Goal: Task Accomplishment & Management: Manage account settings

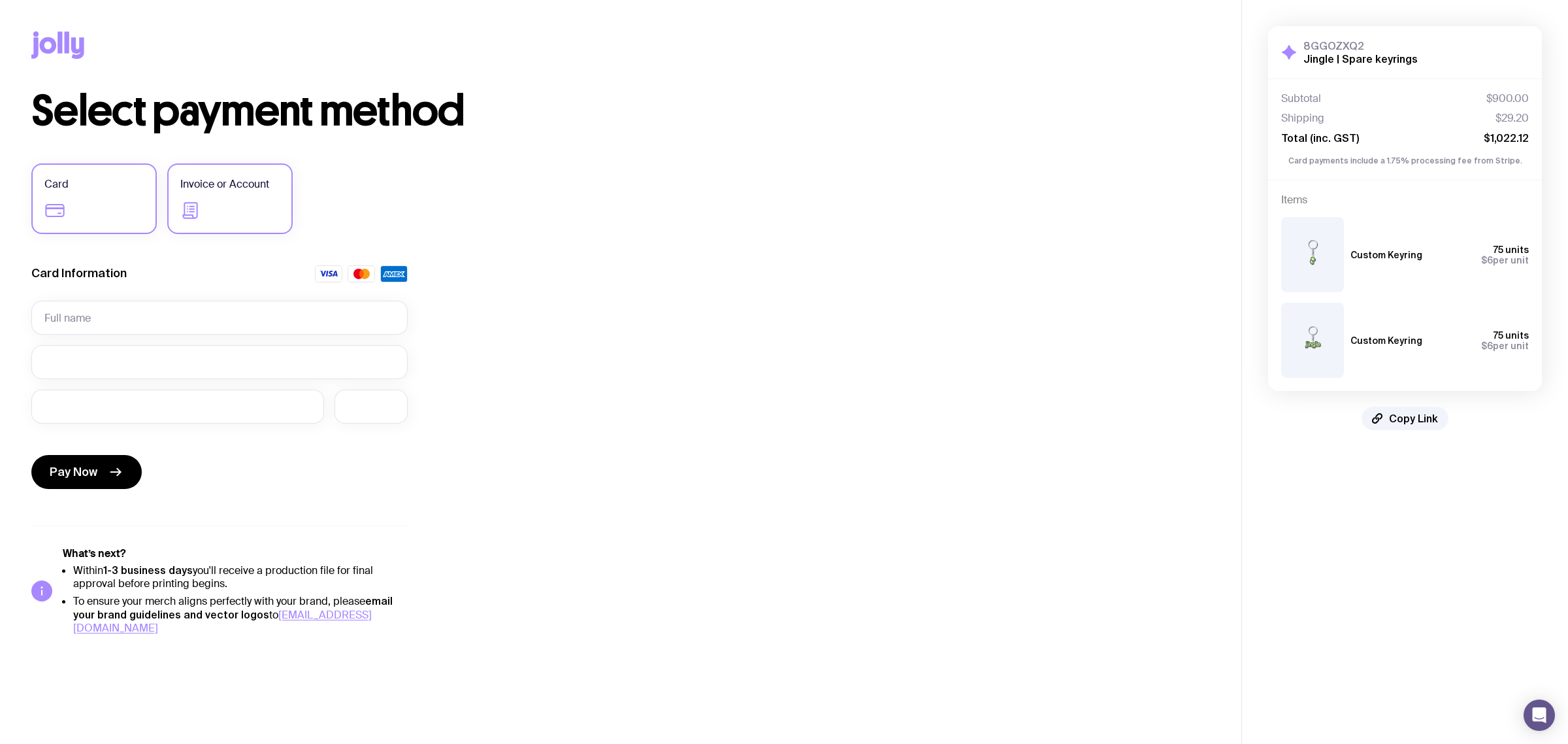
click at [188, 204] on icon at bounding box center [191, 211] width 21 height 21
click at [0, 0] on input "Invoice or Account" at bounding box center [0, 0] width 0 height 0
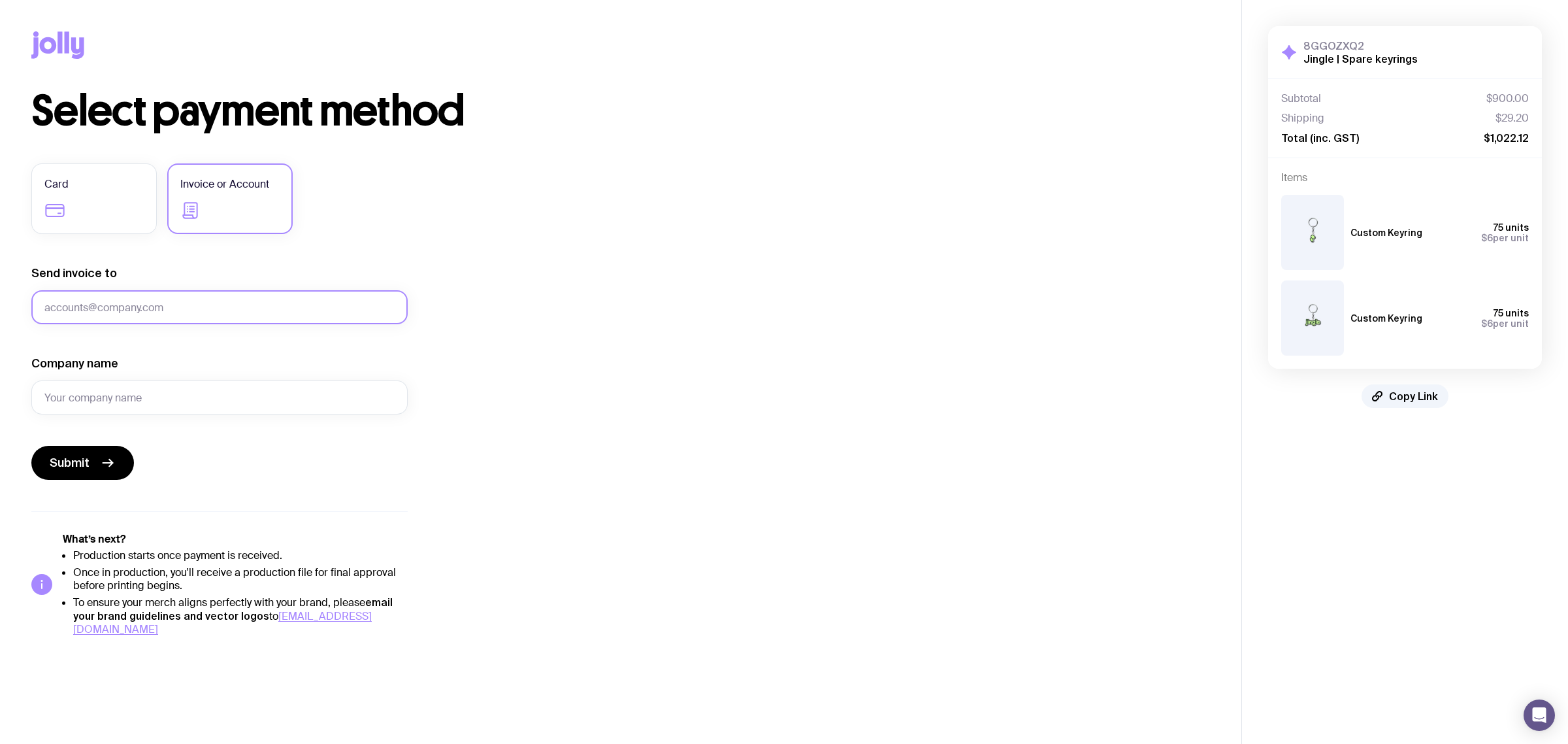
click at [136, 292] on input "Send invoice to" at bounding box center [220, 306] width 377 height 34
click at [145, 306] on input "Send invoice to" at bounding box center [220, 306] width 377 height 34
click at [145, 307] on input "Send invoice to" at bounding box center [220, 306] width 377 height 34
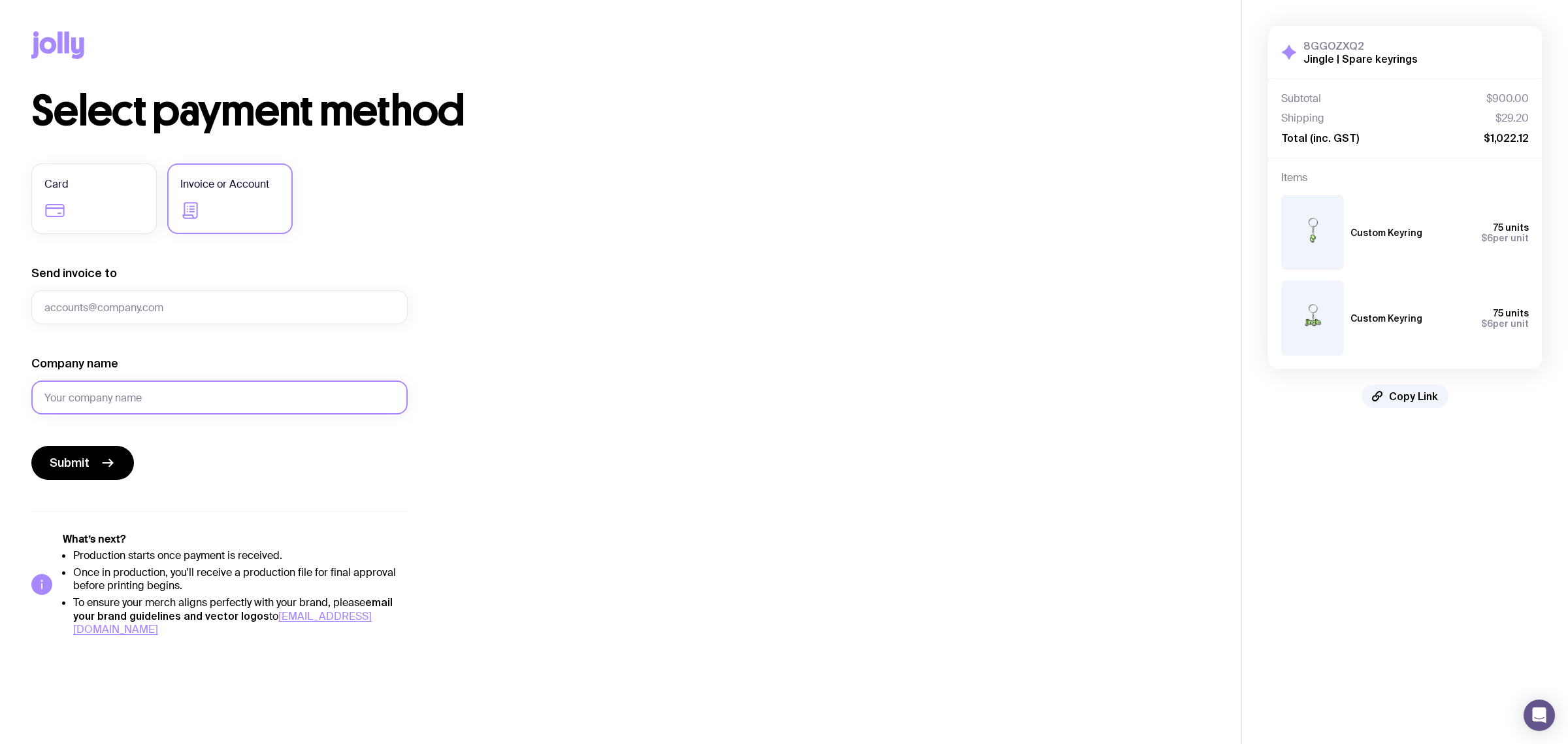
click at [86, 390] on input "Company name" at bounding box center [220, 397] width 377 height 34
type input "Jingle"
click at [102, 306] on input "Send invoice to" at bounding box center [220, 306] width 377 height 34
click at [122, 302] on input "Send invoice to" at bounding box center [220, 306] width 377 height 34
paste input "katherine@kwasistudios.com"
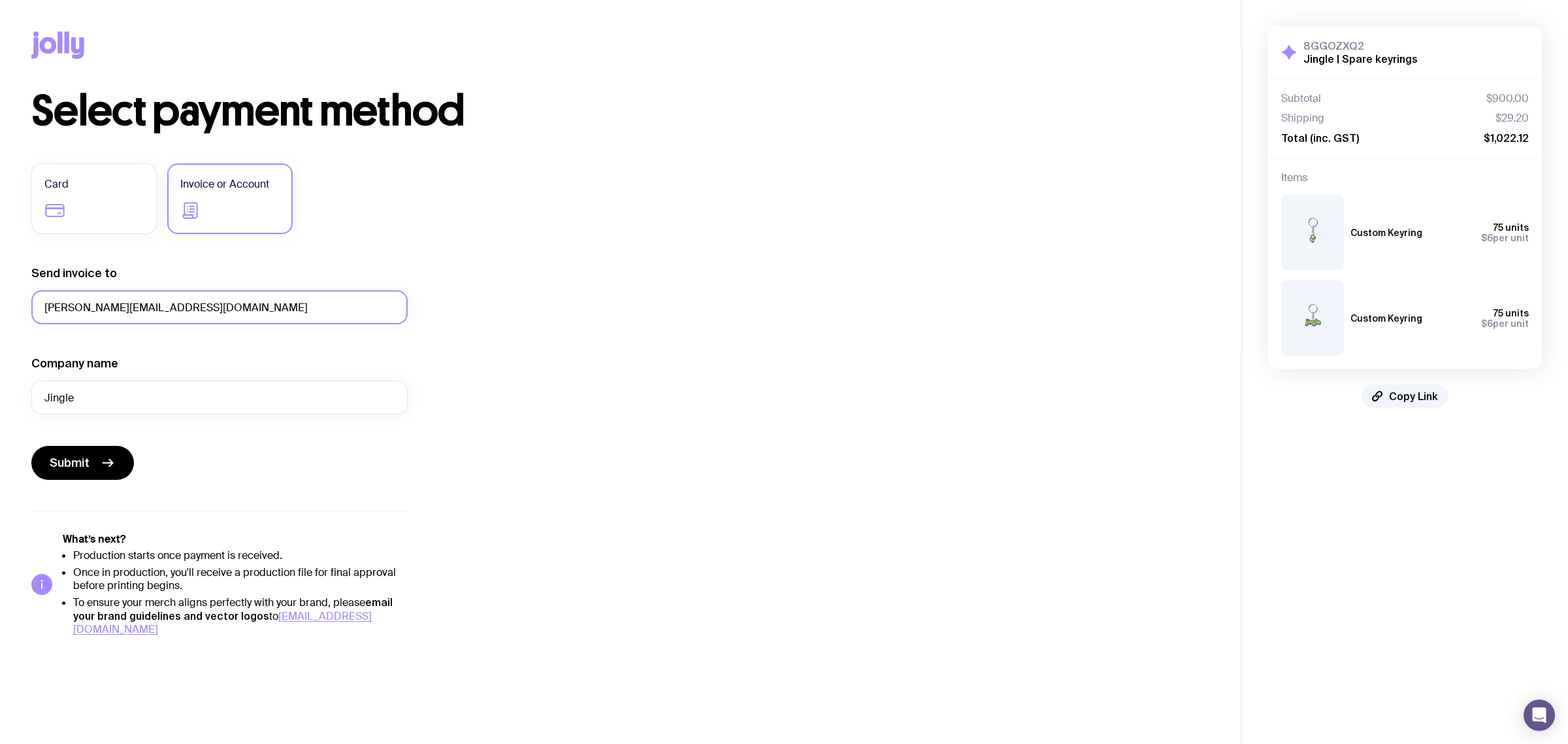
type input "katherine@kwasistudios.com"
click at [586, 381] on div "Select payment method Card Invoice or Account Send invoice to katherine@kwasist…" at bounding box center [620, 363] width 1178 height 545
click at [110, 465] on icon "submit" at bounding box center [108, 463] width 15 height 15
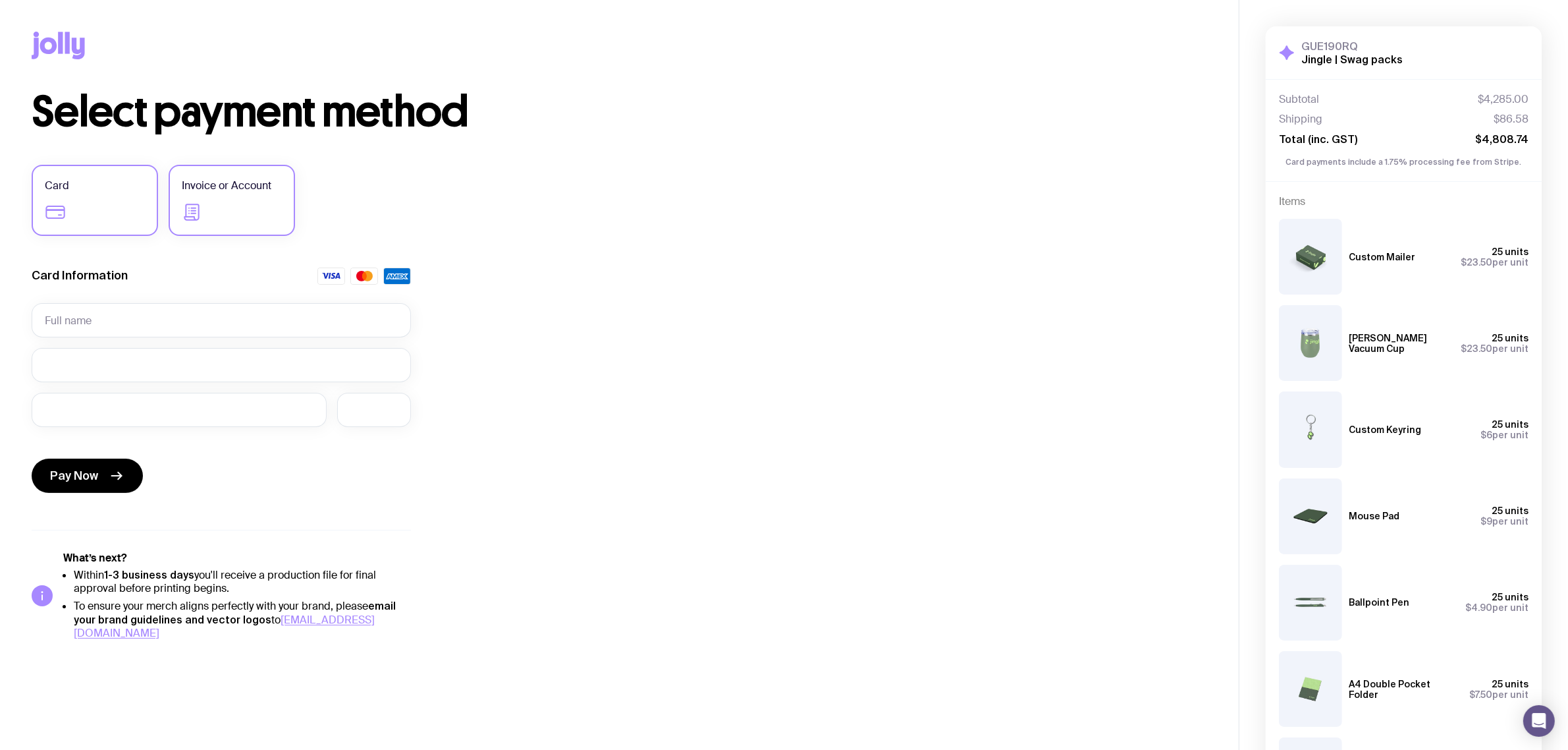
click at [214, 211] on label "Invoice or Account" at bounding box center [232, 200] width 126 height 71
click at [0, 0] on input "Invoice or Account" at bounding box center [0, 0] width 0 height 0
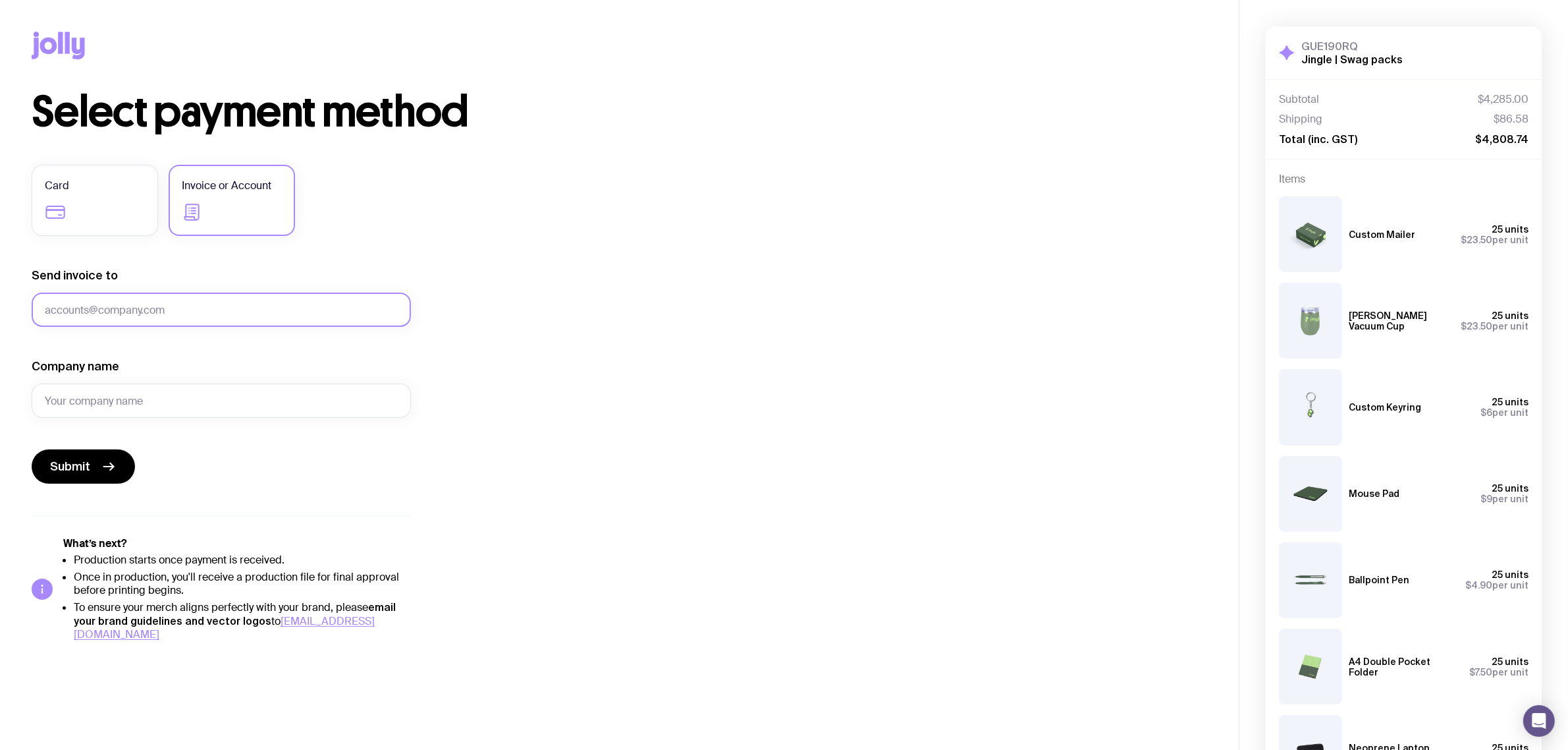
click at [116, 306] on input "Send invoice to" at bounding box center [221, 309] width 380 height 34
paste input "katherine@kwasistudios.com"
type input "katherine@kwasistudios.com"
click at [77, 380] on div "Company name" at bounding box center [221, 388] width 380 height 59
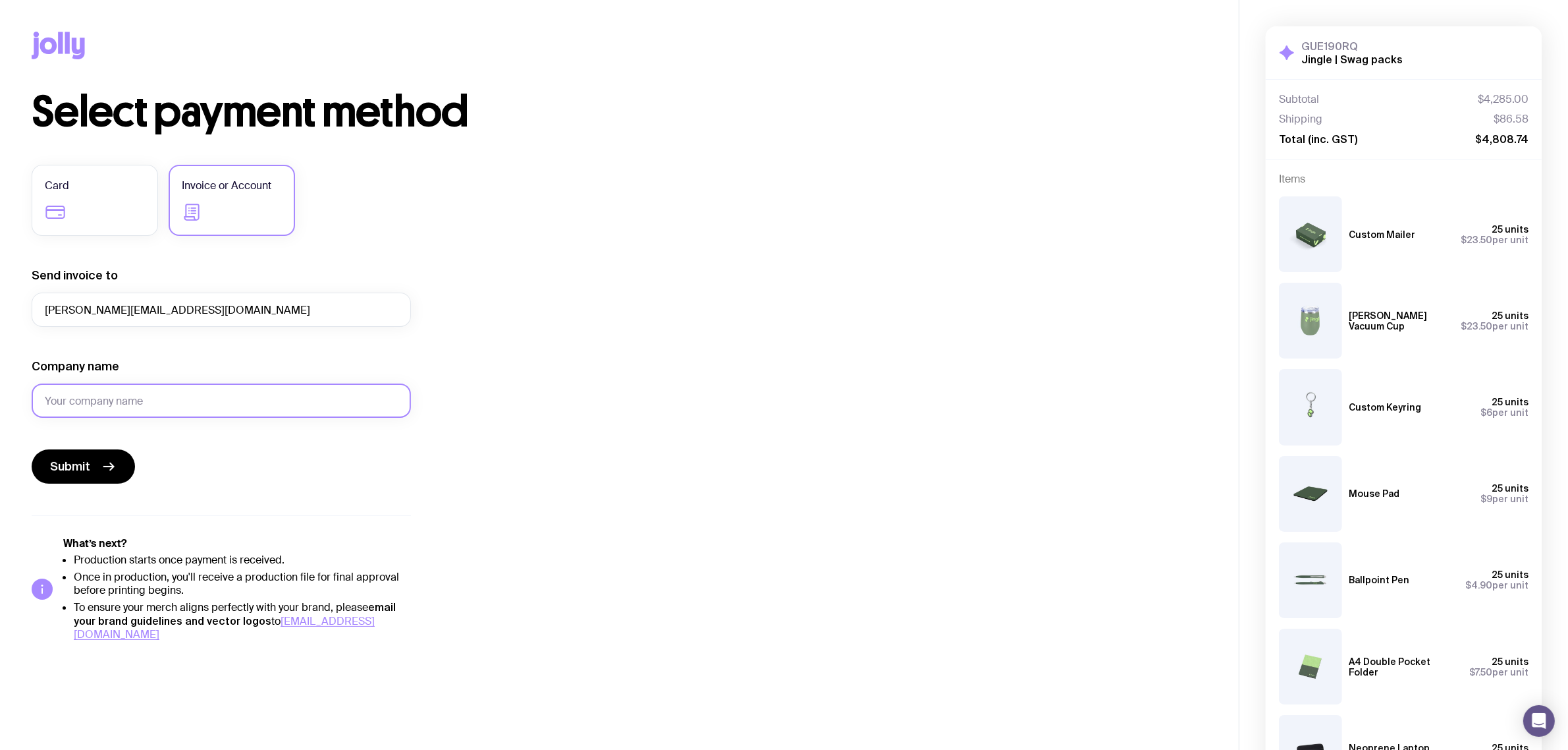
click at [225, 404] on input "Company name" at bounding box center [221, 400] width 380 height 34
type input "Jingle"
click at [73, 469] on span "Submit" at bounding box center [70, 466] width 40 height 16
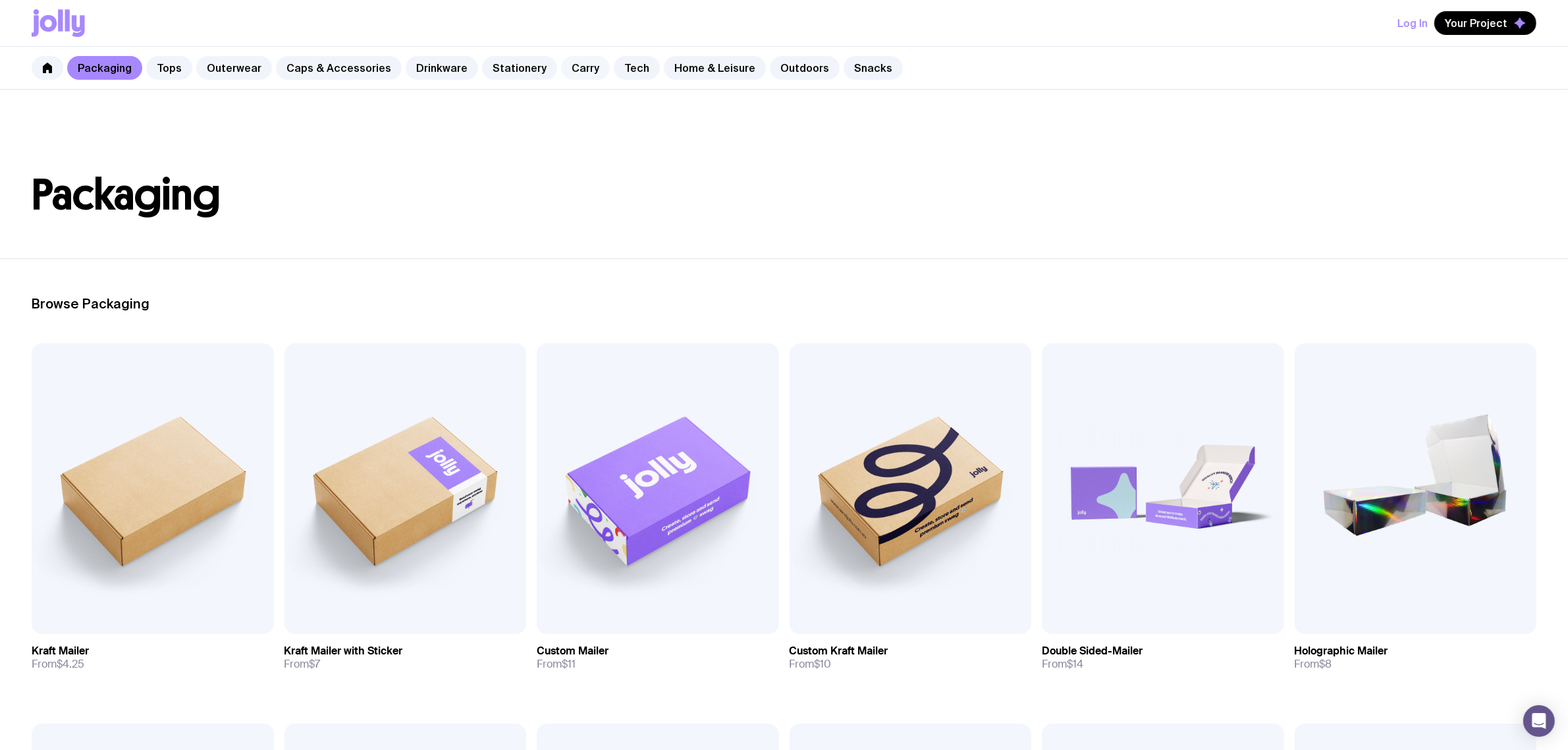
click at [567, 75] on link "Carry" at bounding box center [585, 68] width 49 height 23
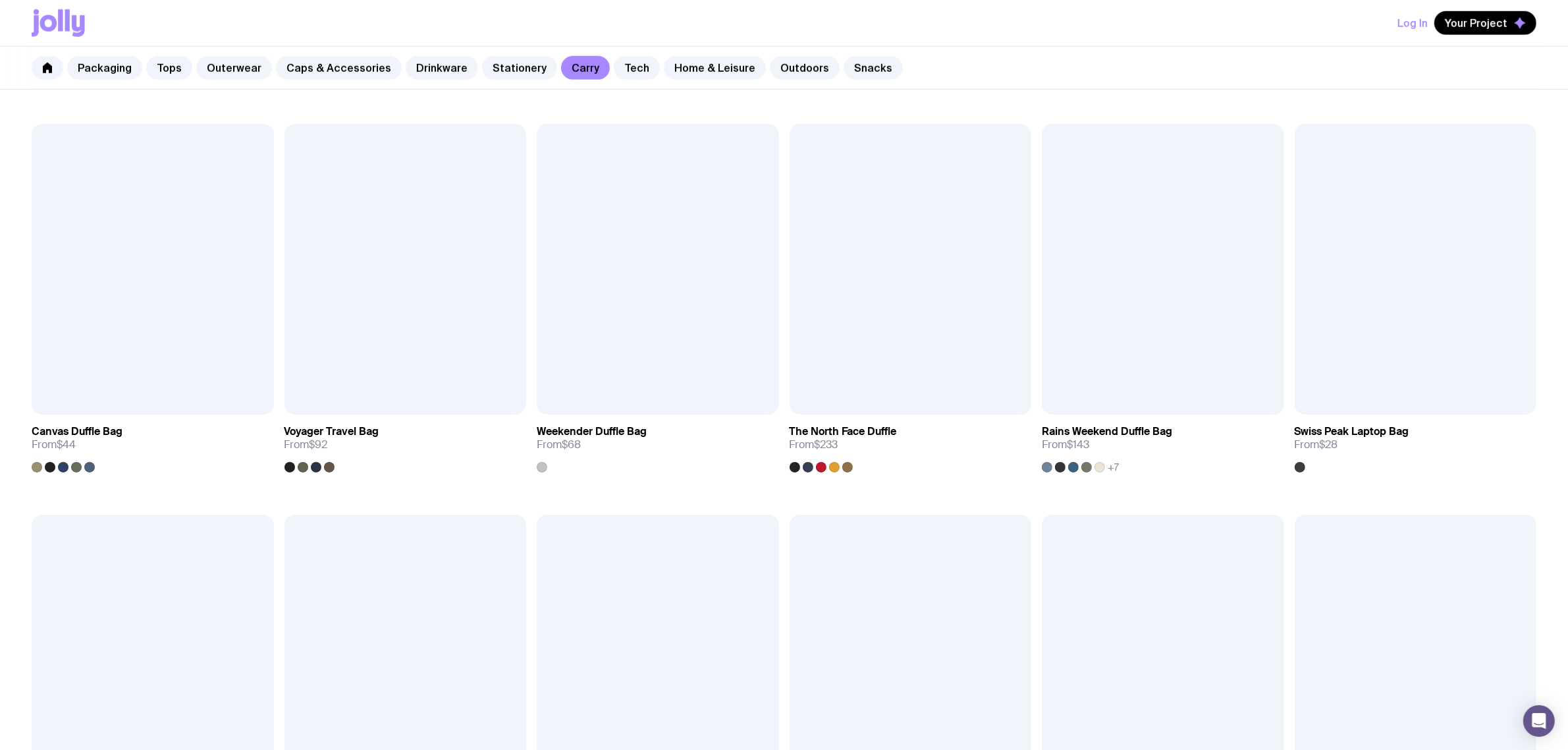
scroll to position [1647, 0]
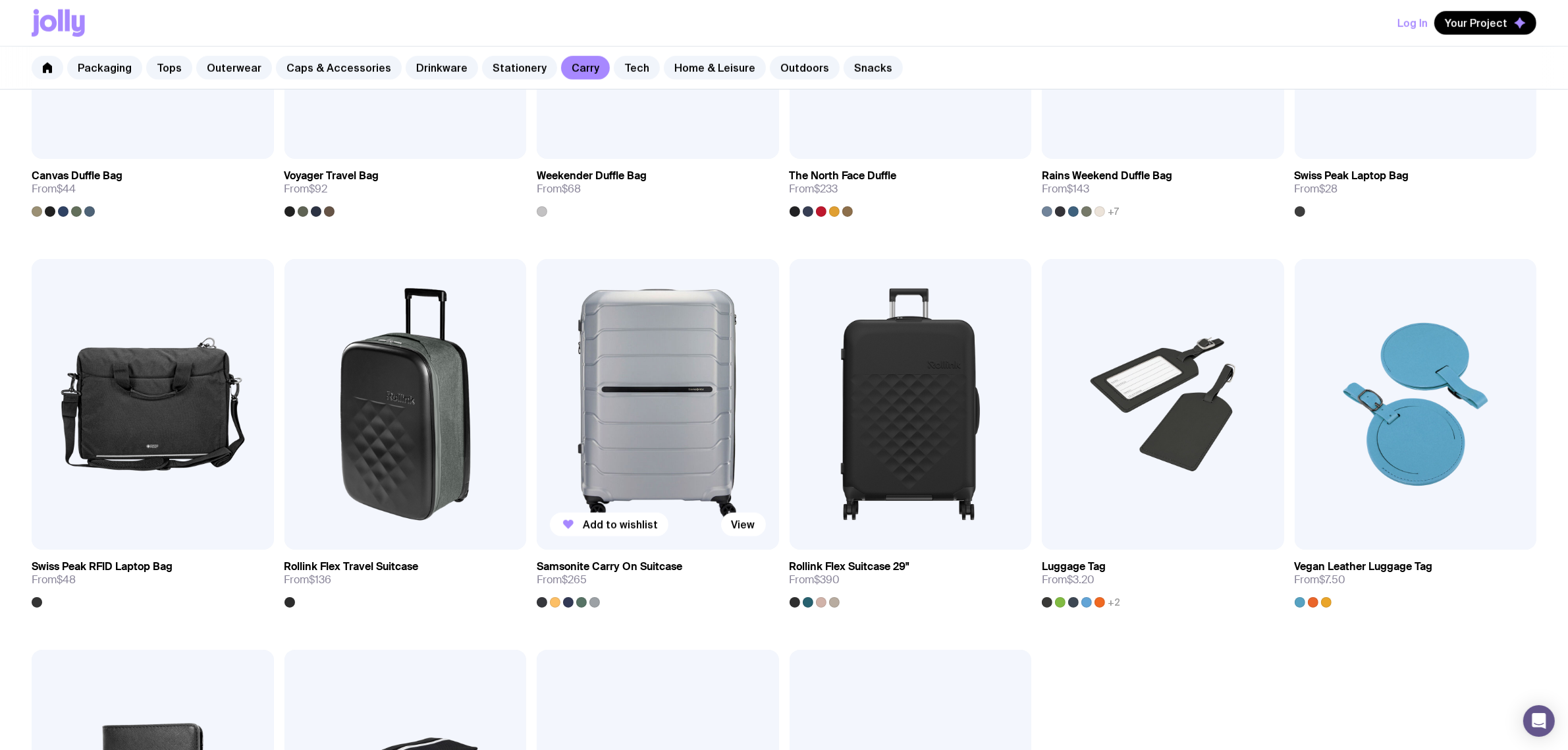
click at [640, 446] on img at bounding box center [658, 404] width 243 height 290
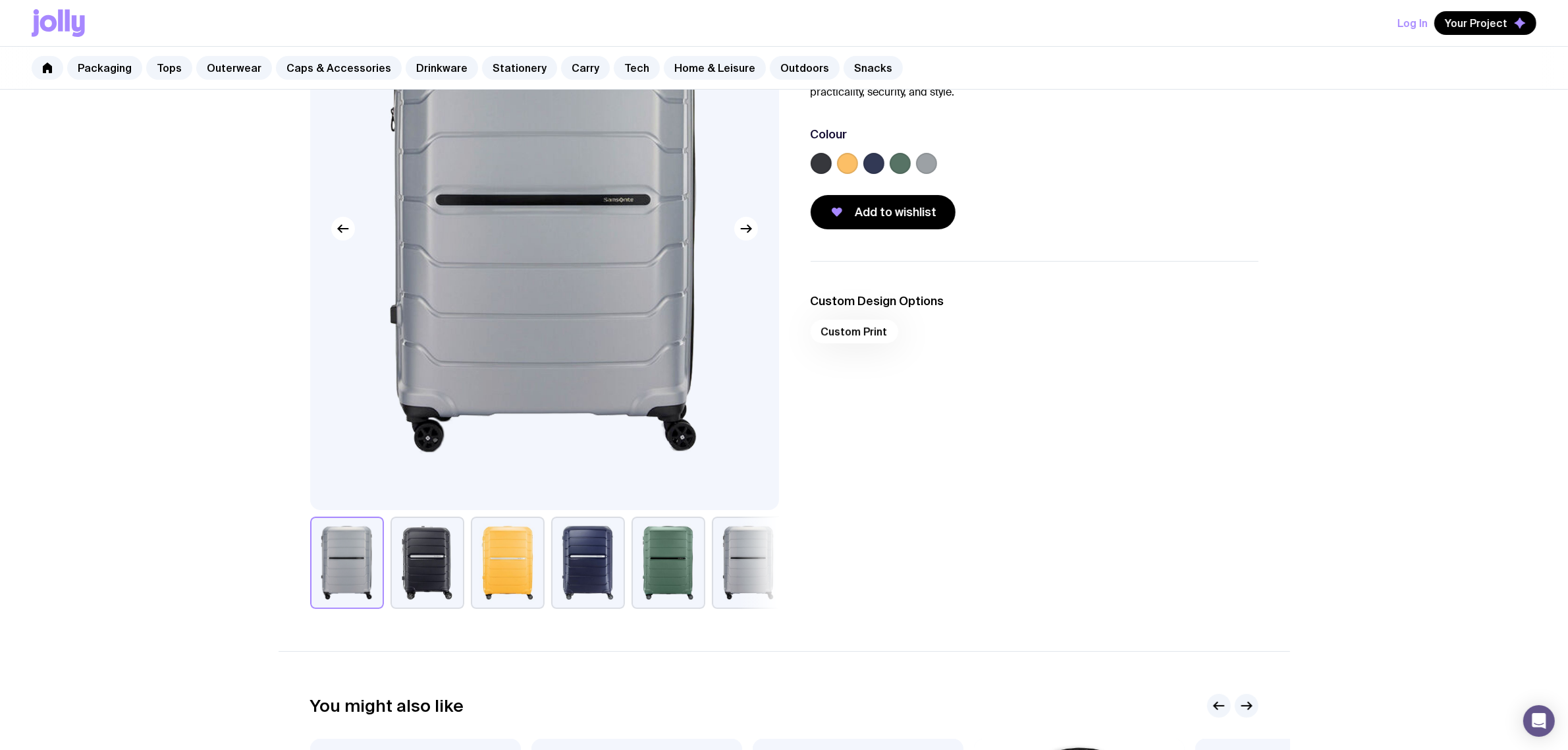
scroll to position [165, 0]
click at [753, 236] on div at bounding box center [544, 226] width 469 height 562
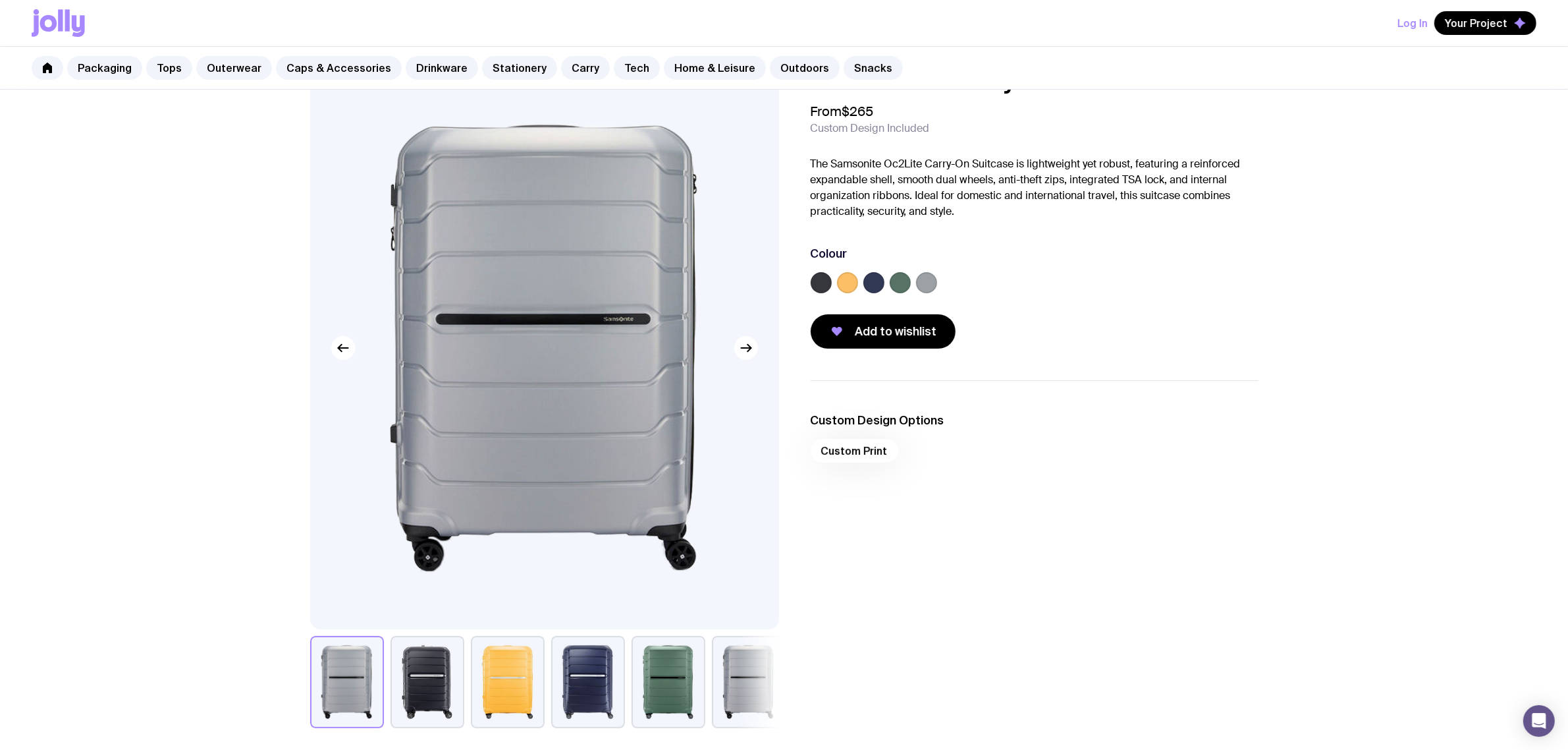
scroll to position [0, 0]
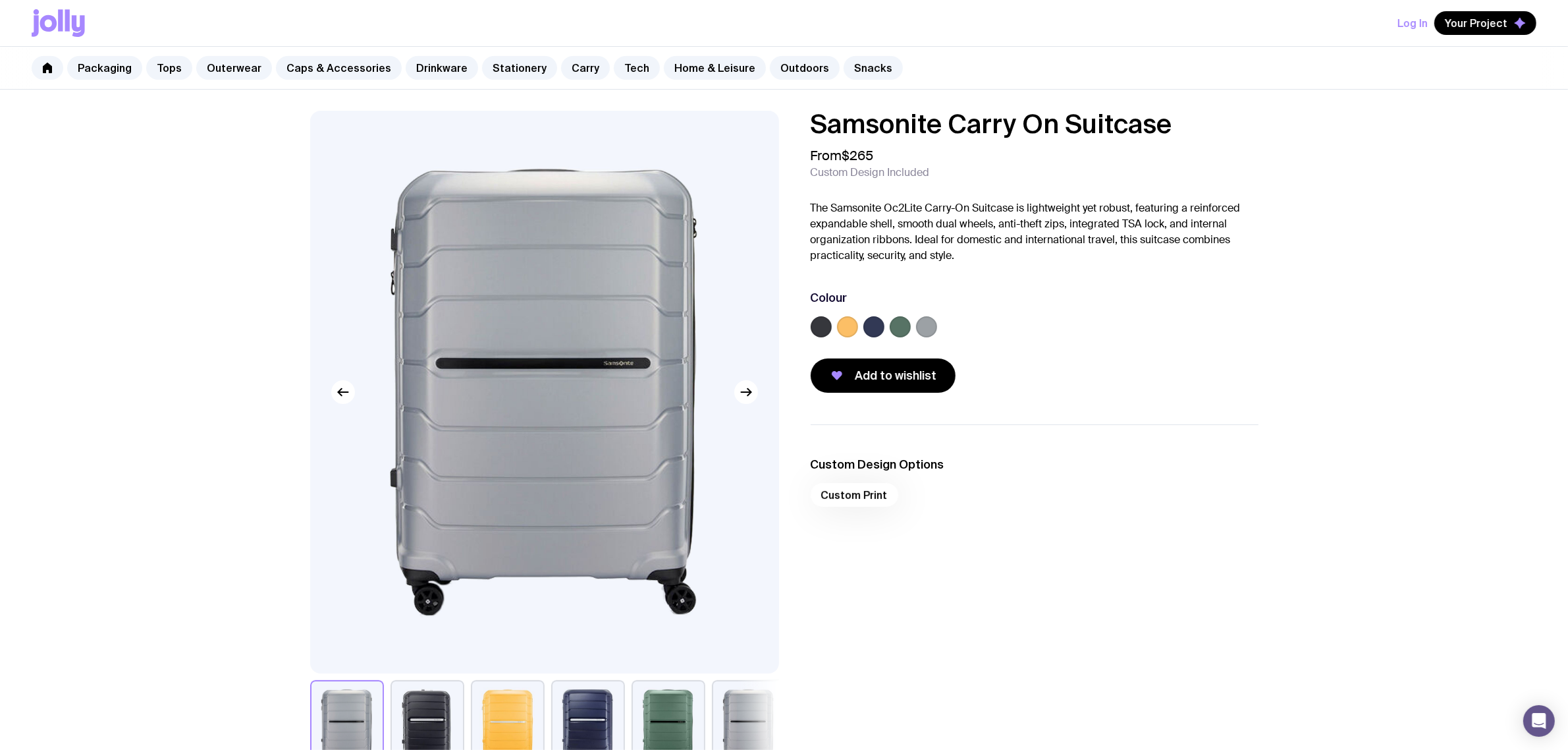
click at [1189, 122] on h1 "Samsonite Carry On Suitcase" at bounding box center [1034, 123] width 448 height 26
click at [1024, 168] on div "From $265 Custom Design Included" at bounding box center [1034, 163] width 448 height 32
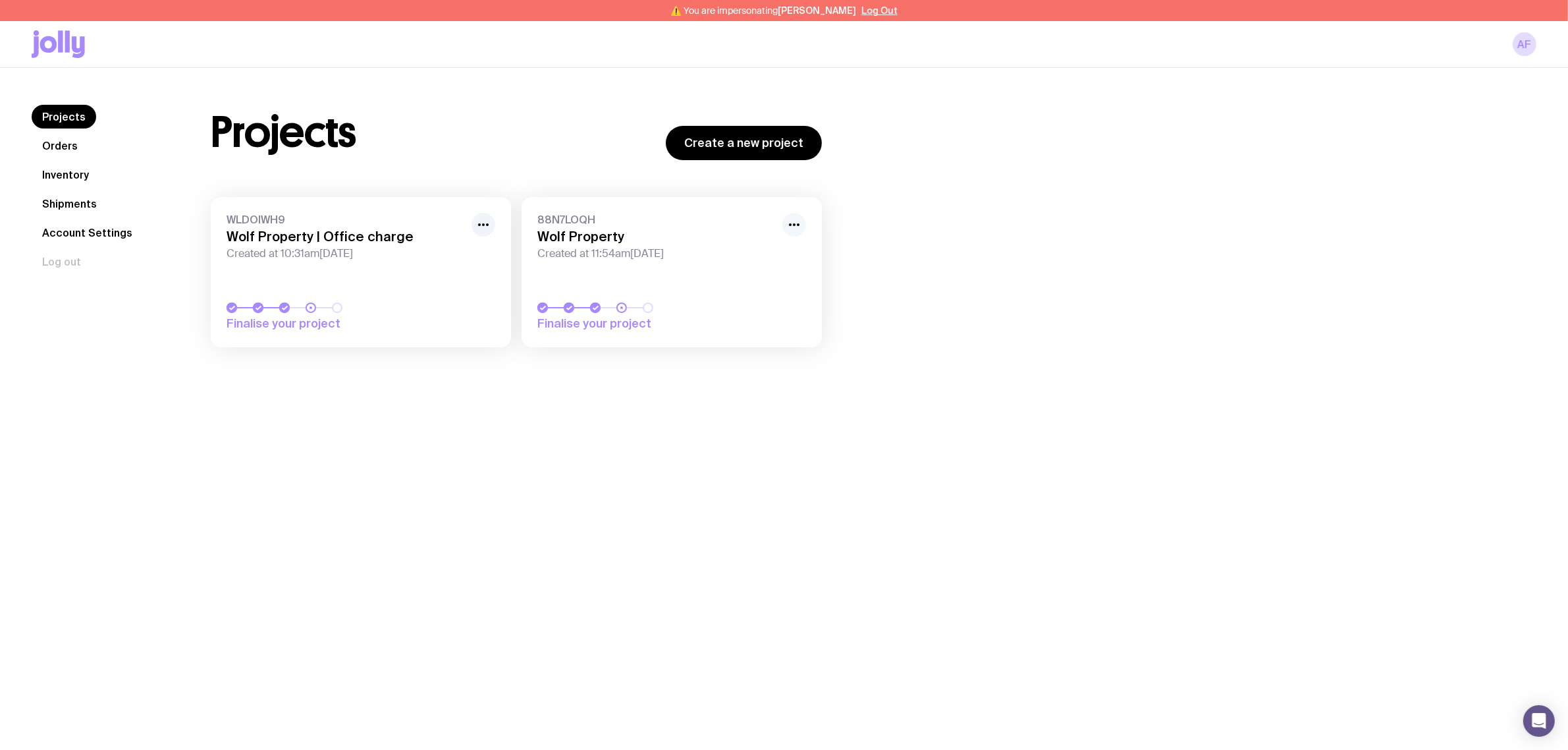
click at [786, 224] on icon "button" at bounding box center [794, 224] width 16 height 16
click at [777, 245] on div "Rename Hide" at bounding box center [763, 263] width 84 height 49
click at [771, 253] on button "Rename" at bounding box center [763, 254] width 63 height 14
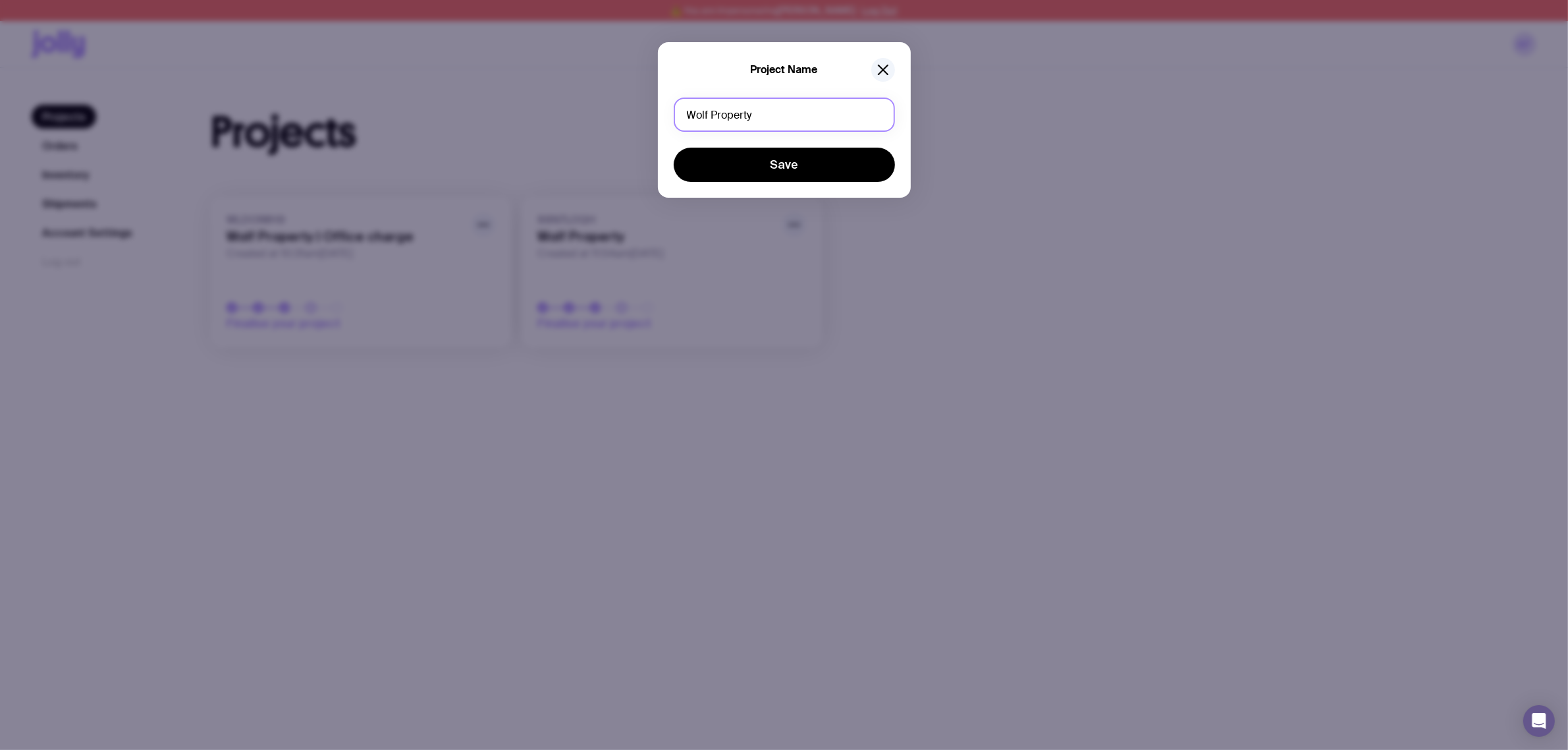
click at [758, 110] on input "Wolf Property" at bounding box center [784, 114] width 221 height 34
type input "Wolf Property | Swag"
click at [787, 165] on button "Save" at bounding box center [784, 164] width 221 height 34
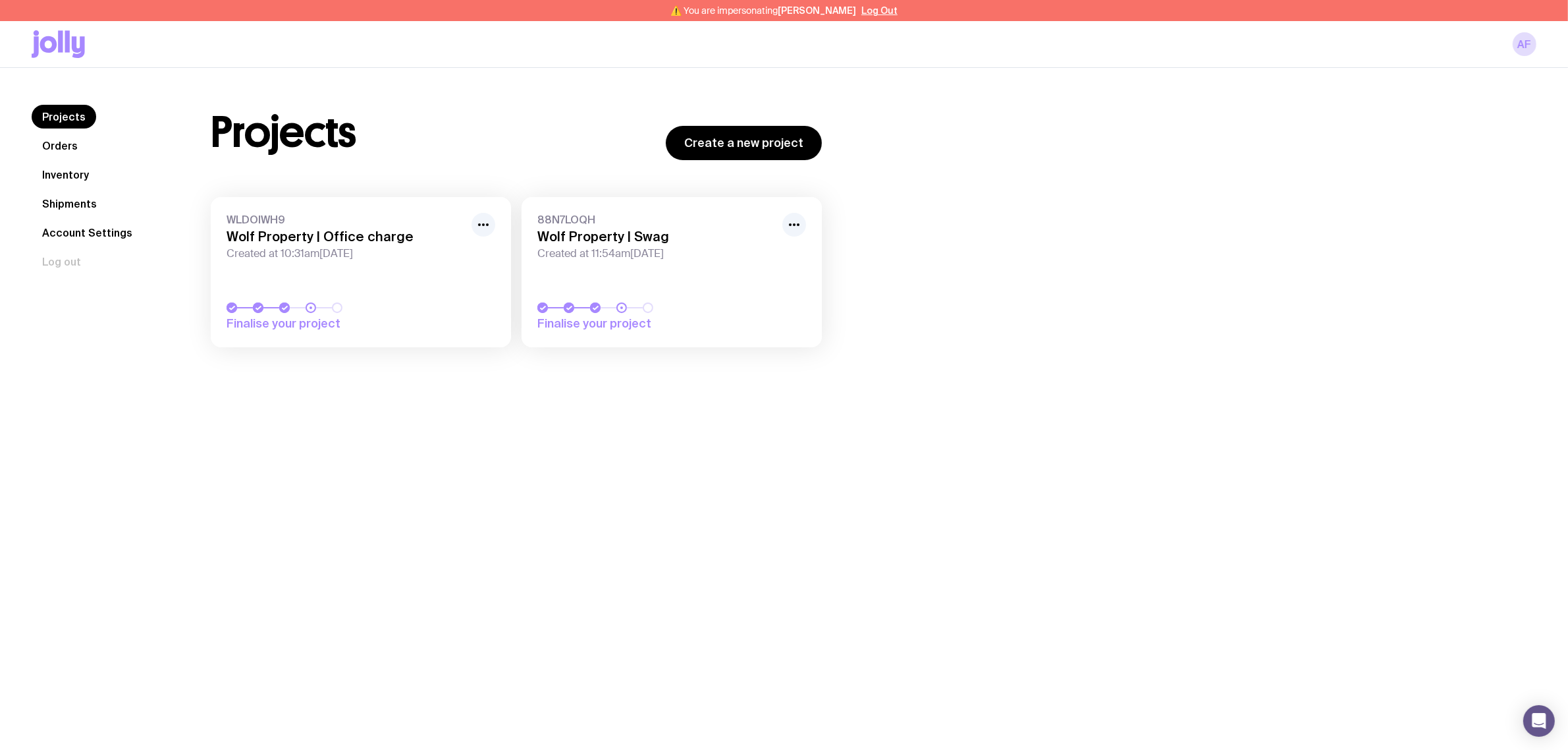
click at [1018, 261] on div "Projects Create a new project WLDOIWH9 Wolf Property | Office charge Created at…" at bounding box center [857, 232] width 1357 height 256
click at [688, 486] on div "Projects Orders Inventory Shipments Account Settings Log out Projects Orders In…" at bounding box center [784, 443] width 1568 height 750
click at [875, 12] on button "Log Out" at bounding box center [879, 10] width 36 height 11
